Goal: Entertainment & Leisure: Consume media (video, audio)

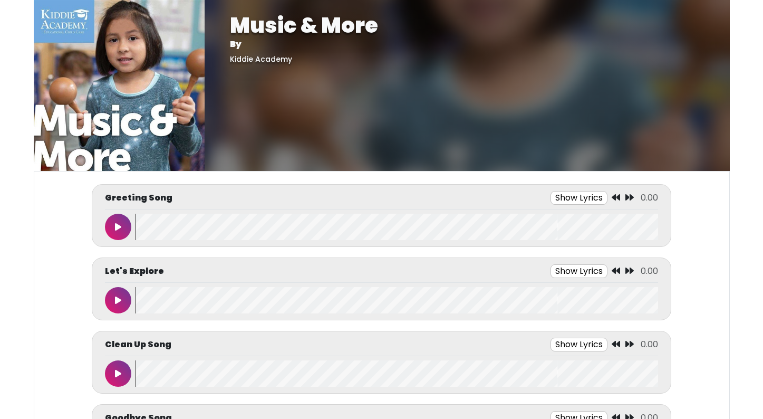
click at [122, 223] on button at bounding box center [118, 227] width 26 height 26
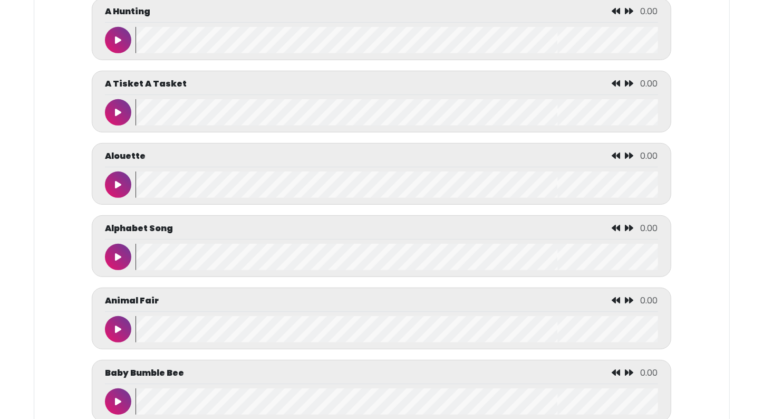
scroll to position [485, 0]
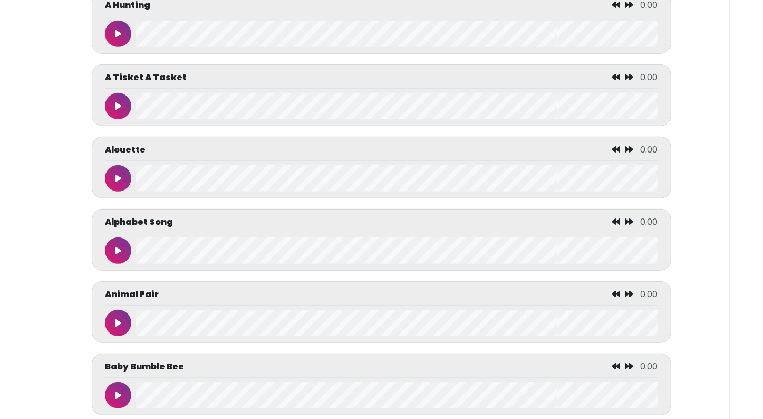
click at [112, 245] on button at bounding box center [118, 250] width 26 height 26
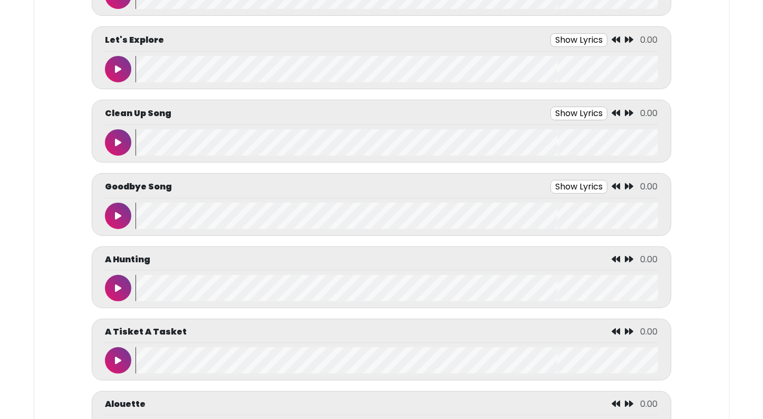
scroll to position [232, 0]
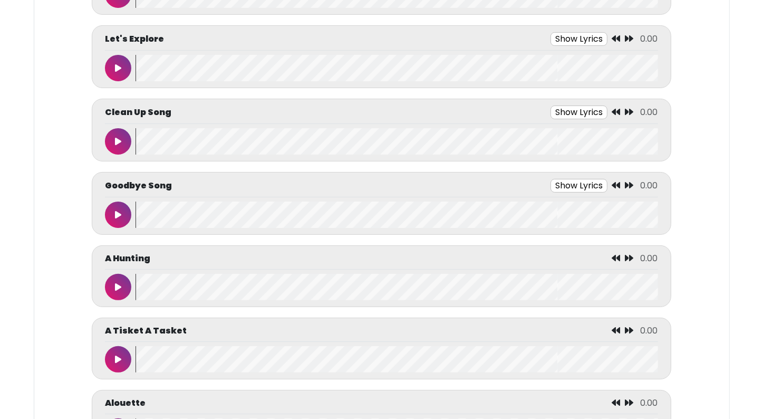
click at [112, 216] on button at bounding box center [118, 215] width 26 height 26
